Goal: Find contact information: Find contact information

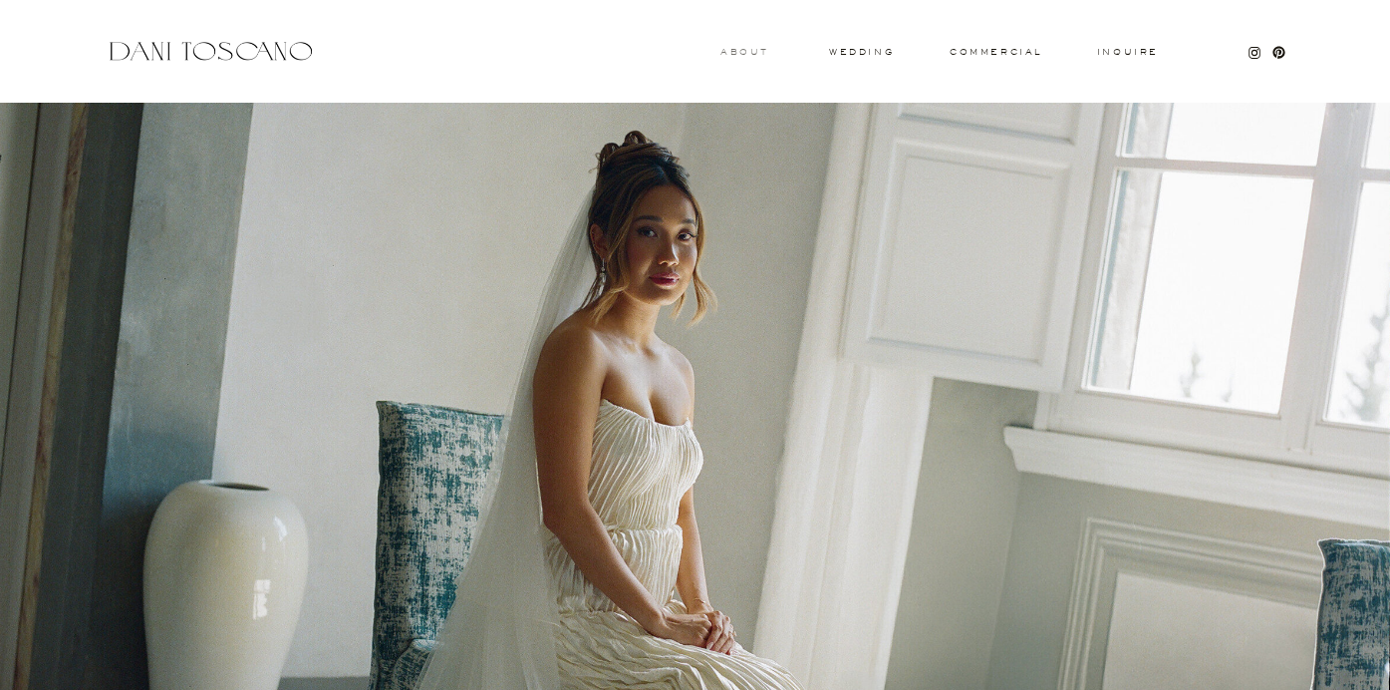
click at [758, 51] on h3 "About" at bounding box center [742, 51] width 44 height 7
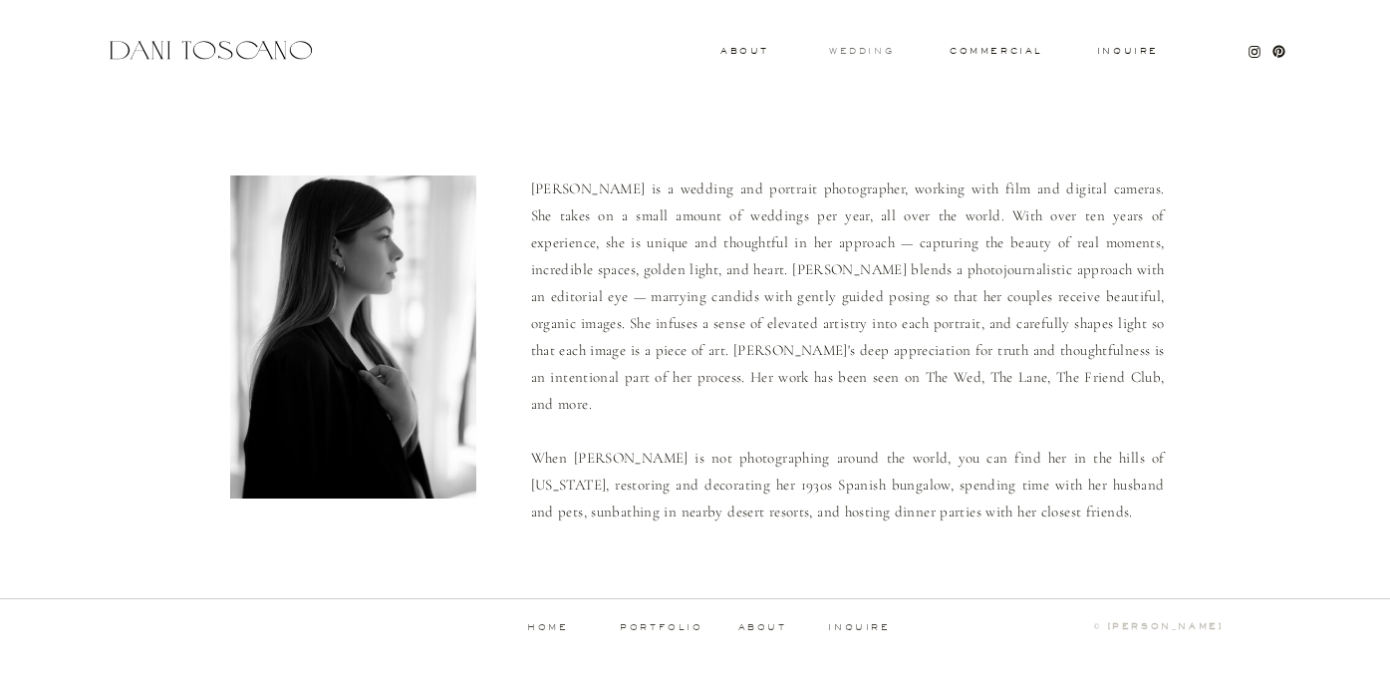
click at [883, 51] on h3 "wedding" at bounding box center [861, 50] width 65 height 7
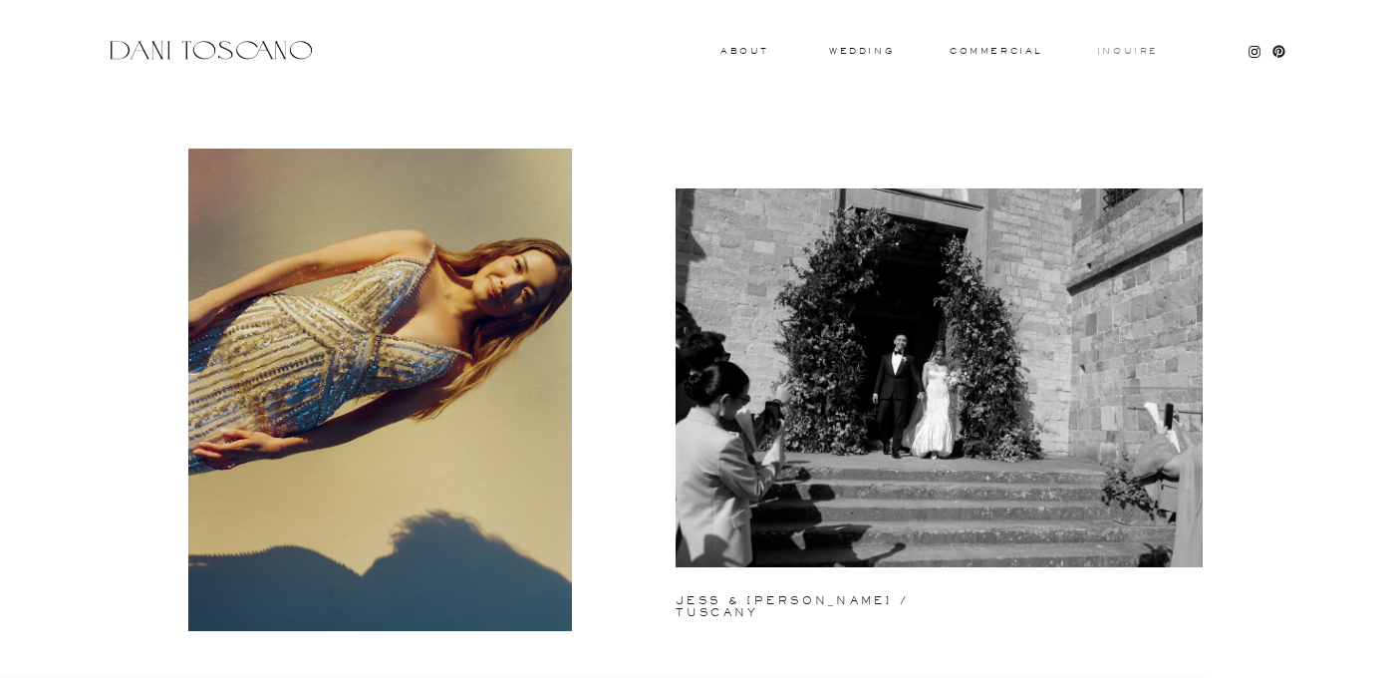
click at [1125, 47] on h3 "Inquire" at bounding box center [1128, 52] width 64 height 10
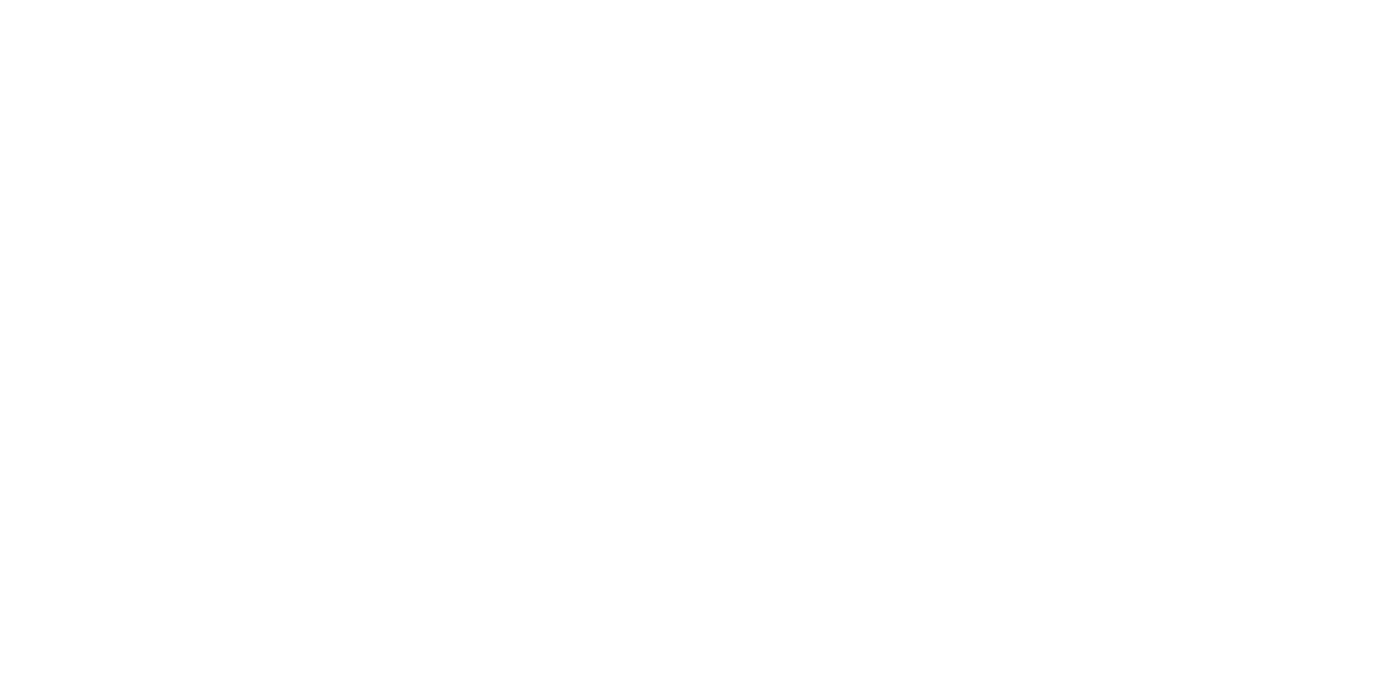
scroll to position [408, 0]
